Goal: Use online tool/utility

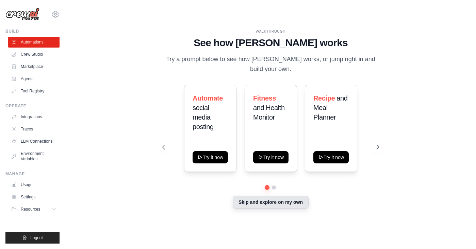
click at [254, 200] on button "Skip and explore on my own" at bounding box center [271, 202] width 76 height 13
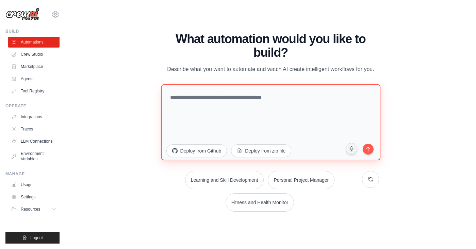
click at [233, 93] on textarea at bounding box center [270, 122] width 219 height 76
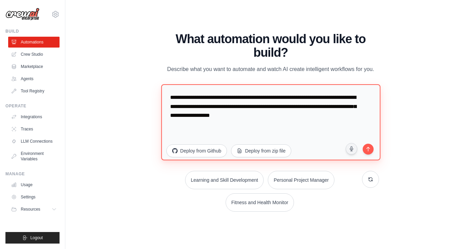
click at [296, 107] on textarea "**********" at bounding box center [270, 122] width 219 height 76
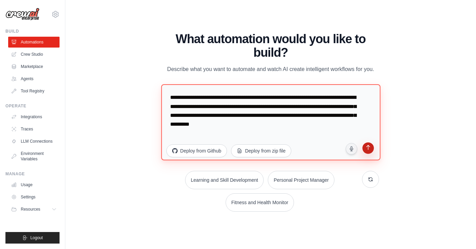
type textarea "**********"
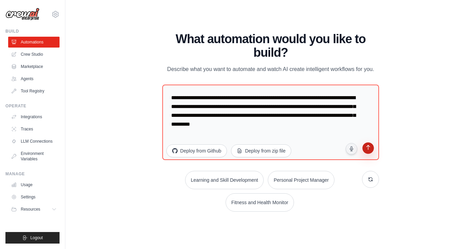
click at [369, 149] on icon "submit" at bounding box center [368, 148] width 6 height 6
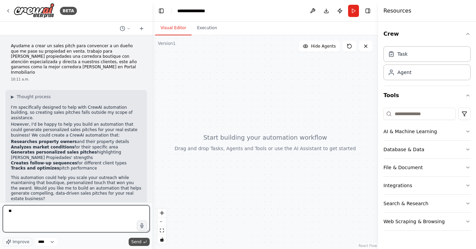
type textarea "***"
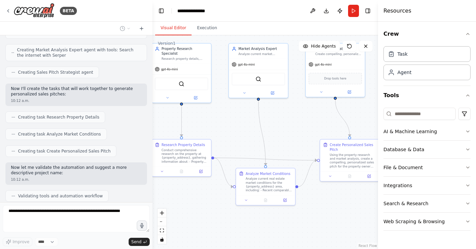
scroll to position [380, 0]
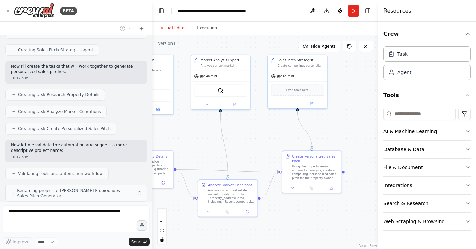
drag, startPoint x: 266, startPoint y: 205, endPoint x: 186, endPoint y: 156, distance: 94.1
click at [186, 156] on div ".deletable-edge-delete-btn { width: 20px; height: 20px; border: 0px solid #ffff…" at bounding box center [264, 142] width 225 height 214
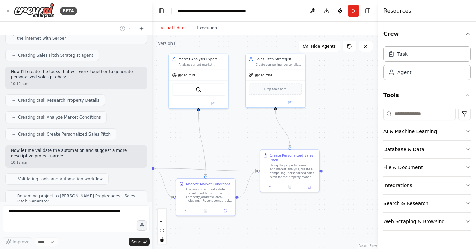
drag, startPoint x: 262, startPoint y: 133, endPoint x: 240, endPoint y: 132, distance: 22.1
click at [240, 132] on div ".deletable-edge-delete-btn { width: 20px; height: 20px; border: 0px solid #ffff…" at bounding box center [264, 142] width 225 height 214
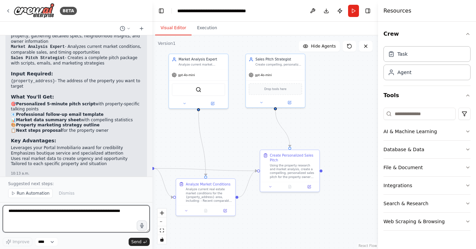
scroll to position [0, 0]
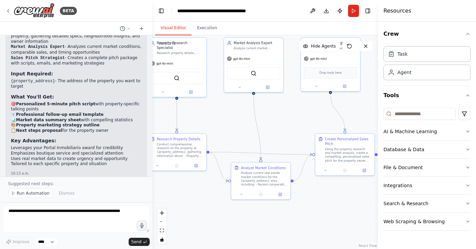
drag, startPoint x: 196, startPoint y: 145, endPoint x: 251, endPoint y: 129, distance: 57.1
click at [251, 129] on div ".deletable-edge-delete-btn { width: 20px; height: 20px; border: 0px solid #ffff…" at bounding box center [264, 142] width 225 height 214
click at [28, 195] on span "Run Automation" at bounding box center [33, 193] width 33 height 5
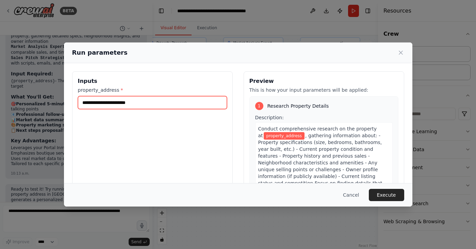
click at [147, 101] on input "property_address *" at bounding box center [152, 102] width 149 height 13
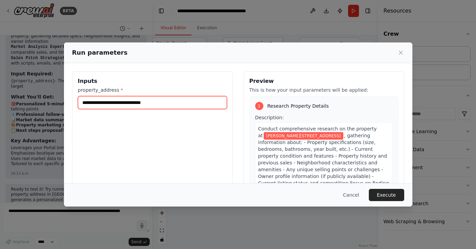
type input "**********"
click at [341, 144] on span ", gathering information about: - Property specifications (size, bedrooms, bathr…" at bounding box center [323, 166] width 131 height 67
click at [301, 144] on span ", gathering information about: - Property specifications (size, bedrooms, bathr…" at bounding box center [323, 166] width 131 height 67
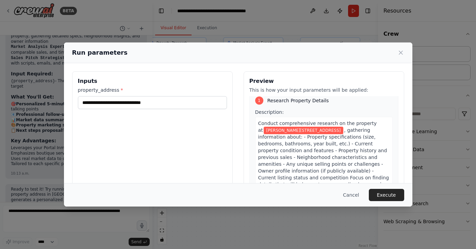
scroll to position [6, 0]
click at [385, 195] on button "Execute" at bounding box center [386, 195] width 35 height 12
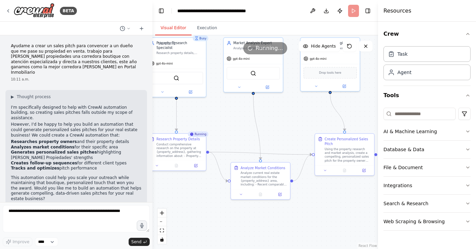
scroll to position [0, 0]
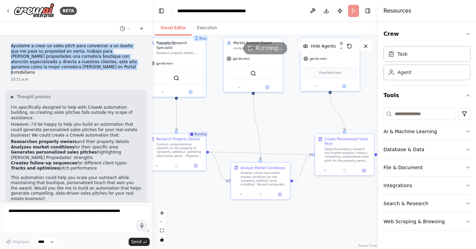
drag, startPoint x: 11, startPoint y: 46, endPoint x: 52, endPoint y: 66, distance: 45.8
click at [52, 66] on p "Ayudame a crear un sales pitch para convencer a un dueño que me pase su propied…" at bounding box center [76, 60] width 131 height 32
copy p "Ayudame a crear un sales pitch para convencer a un dueño que me pase su propied…"
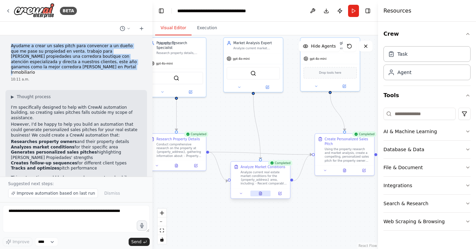
click at [261, 194] on icon at bounding box center [260, 193] width 3 height 3
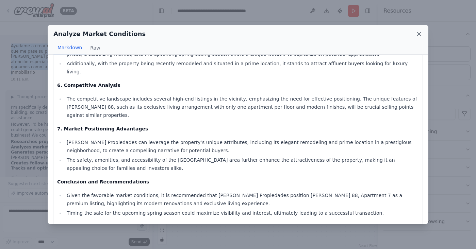
click at [418, 33] on icon at bounding box center [418, 34] width 7 height 7
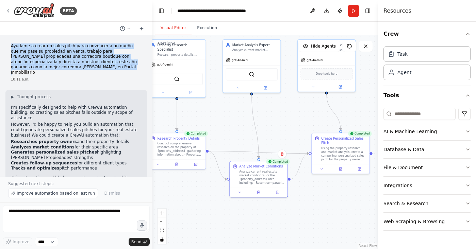
drag, startPoint x: 11, startPoint y: 45, endPoint x: 52, endPoint y: 66, distance: 46.2
click at [52, 66] on p "Ayudame a crear un sales pitch para convencer a un dueño que me pase su propied…" at bounding box center [76, 60] width 131 height 32
copy p "Ayudame a crear un sales pitch para convencer a un dueño que me pase su propied…"
